Goal: Book appointment/travel/reservation

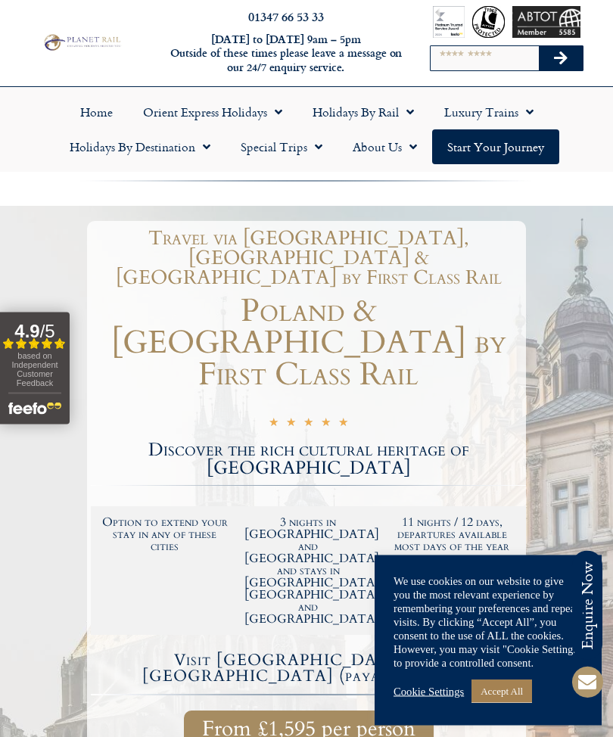
scroll to position [13, 0]
click at [362, 113] on link "Holidays by Rail" at bounding box center [363, 112] width 132 height 35
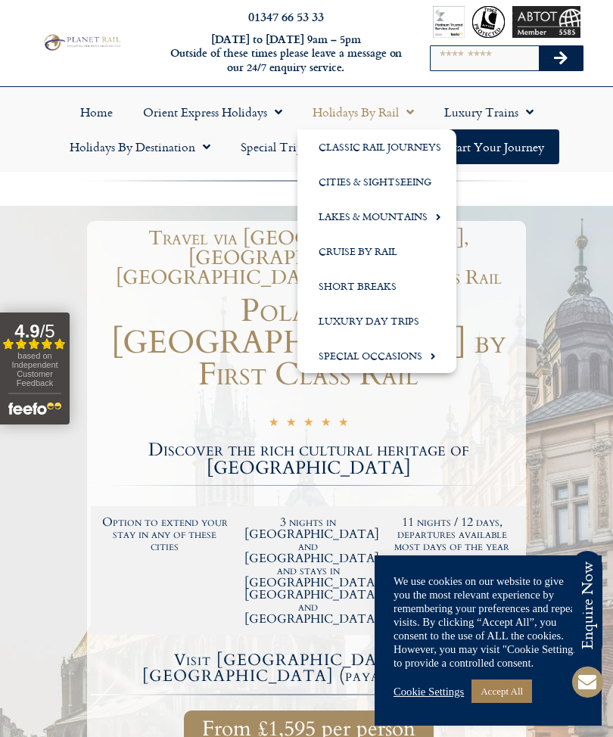
click at [406, 144] on link "Classic Rail Journeys" at bounding box center [376, 146] width 159 height 35
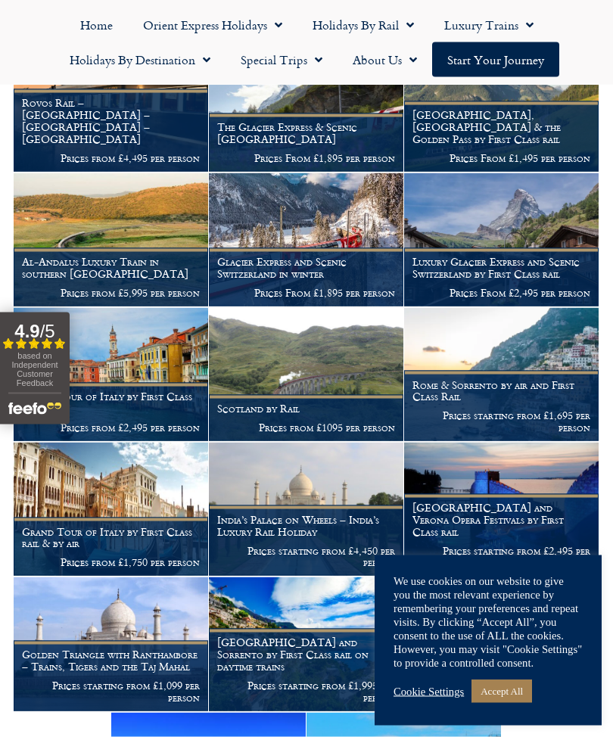
scroll to position [459, 0]
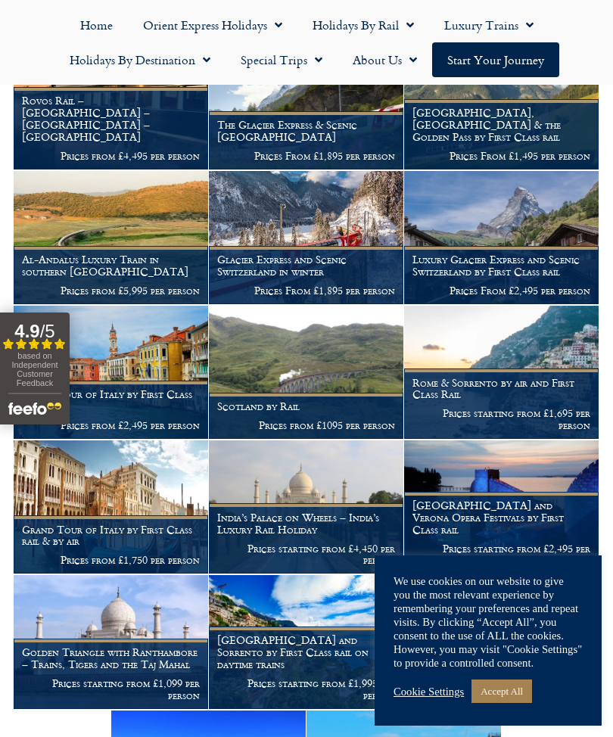
click at [488, 284] on p "Prices From £2,495 per person" at bounding box center [501, 290] width 178 height 12
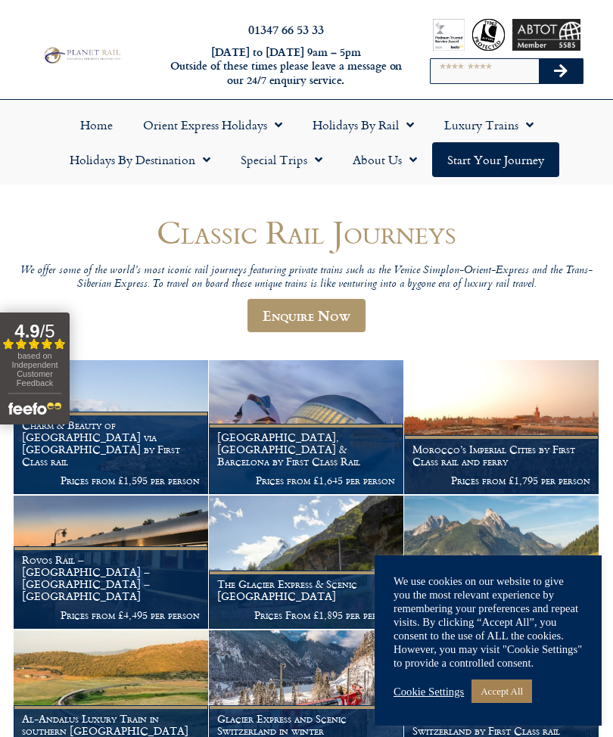
scroll to position [509, 0]
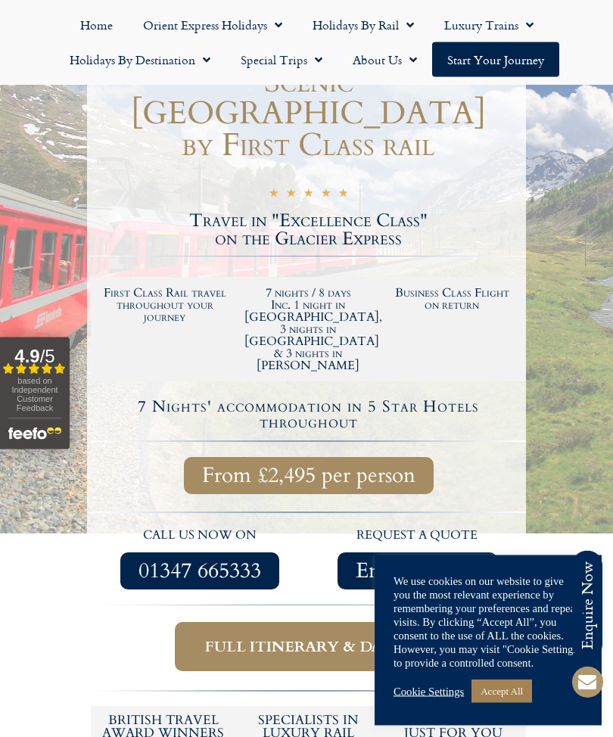
scroll to position [298, 0]
click at [292, 637] on span "Full itinerary & dates" at bounding box center [308, 646] width 207 height 19
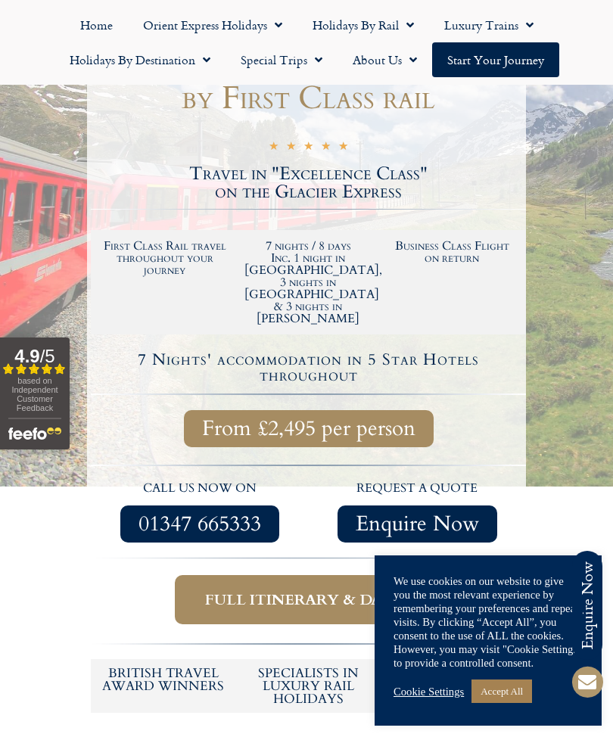
scroll to position [348, 0]
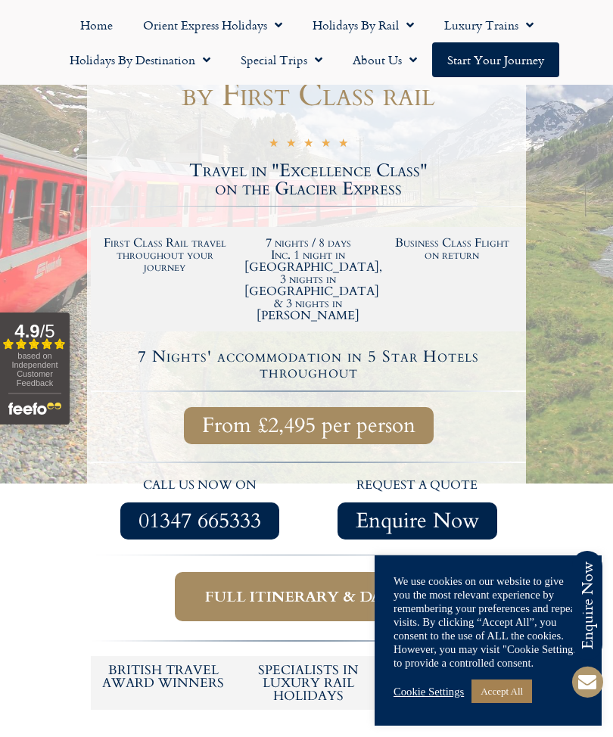
click at [291, 587] on span "Full itinerary & dates" at bounding box center [308, 596] width 207 height 19
click at [517, 695] on link "Accept All" at bounding box center [501, 690] width 61 height 23
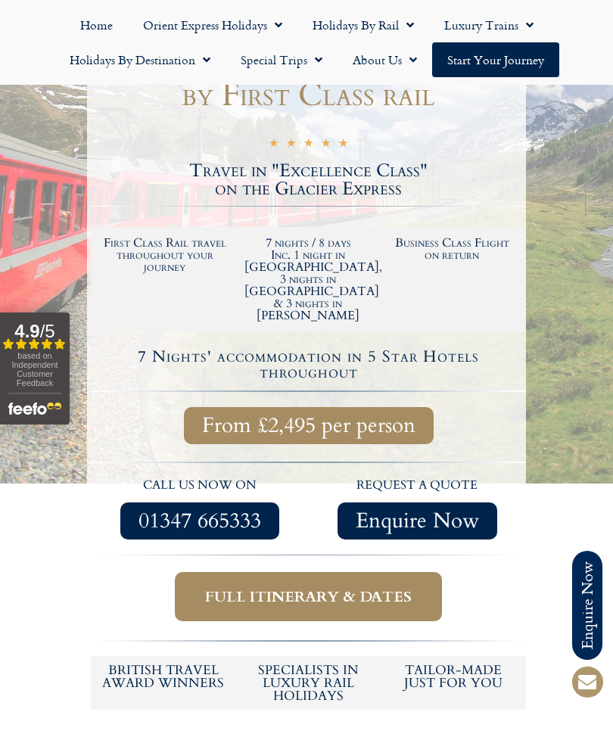
click at [309, 587] on span "Full itinerary & dates" at bounding box center [308, 596] width 207 height 19
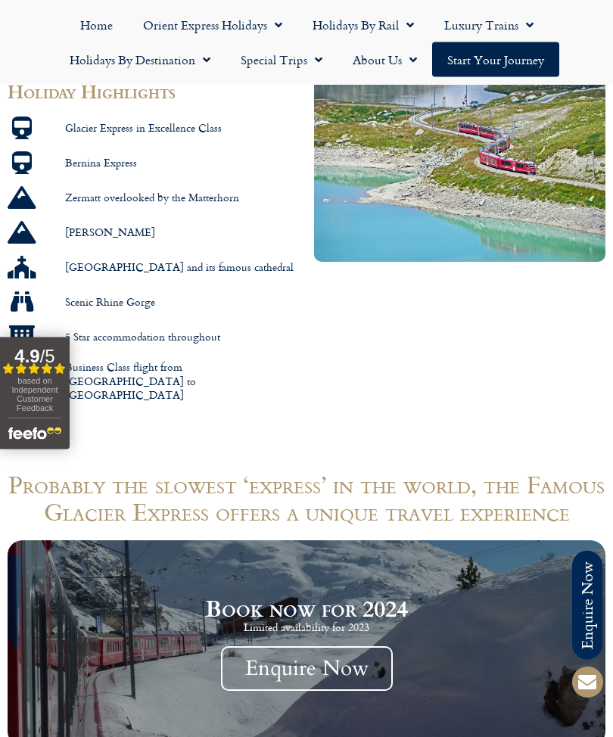
scroll to position [1075, 0]
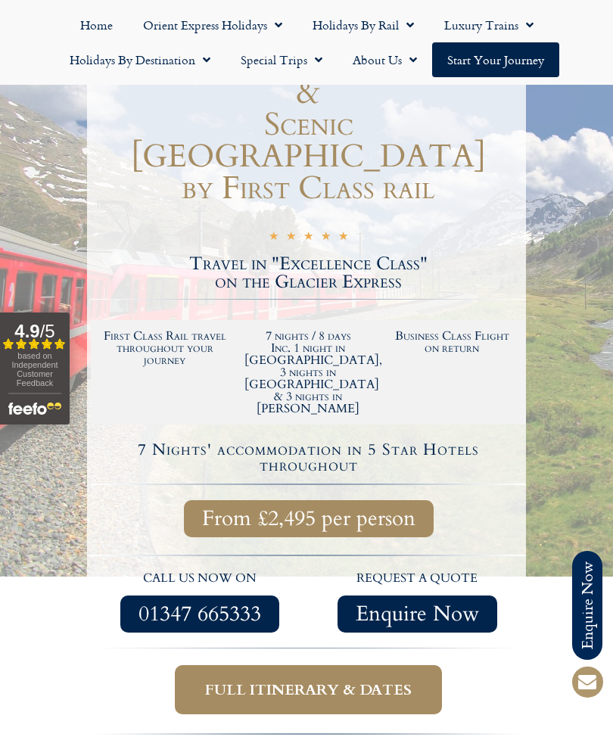
scroll to position [250, 0]
